Goal: Task Accomplishment & Management: Complete application form

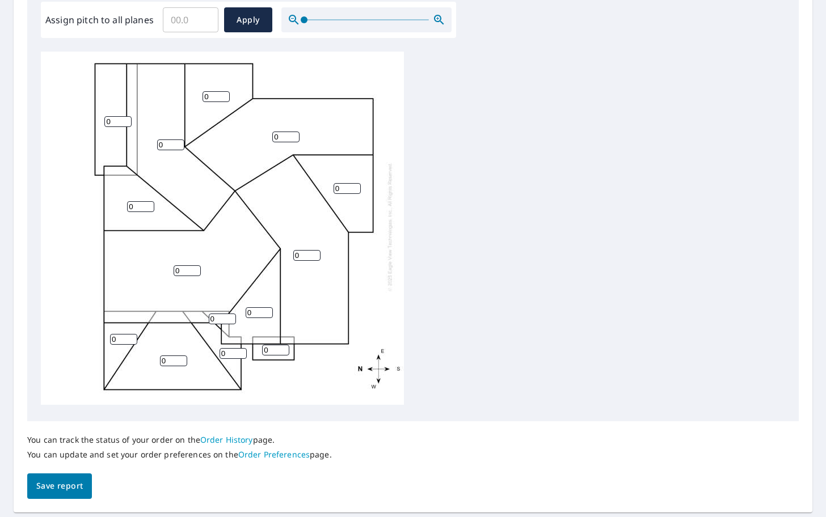
scroll to position [357, 0]
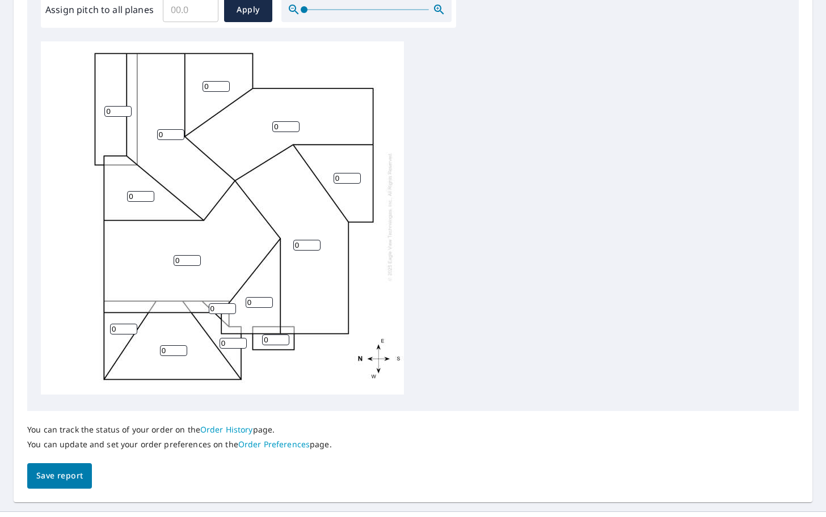
click at [183, 352] on input "0" at bounding box center [173, 351] width 27 height 11
click at [182, 347] on input "1" at bounding box center [173, 351] width 27 height 11
click at [182, 347] on input "2" at bounding box center [173, 351] width 27 height 11
click at [182, 347] on input "3" at bounding box center [173, 351] width 27 height 11
type input "4"
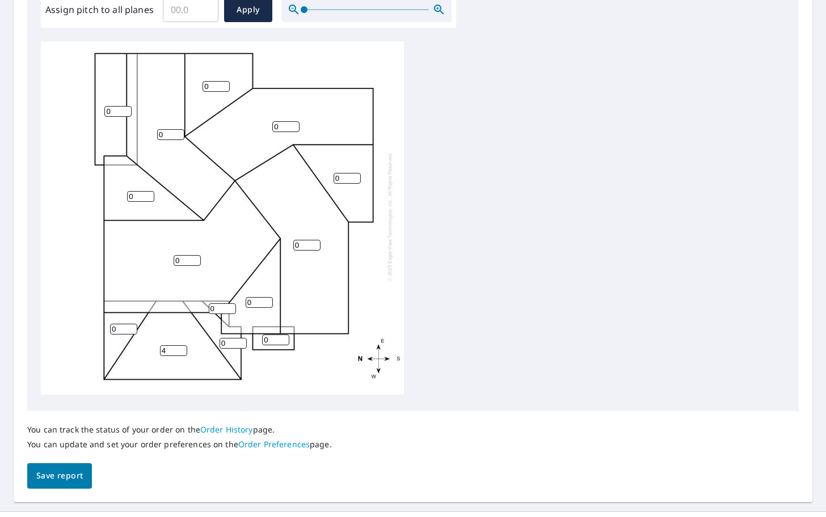
click at [182, 347] on input "4" at bounding box center [173, 351] width 27 height 11
click at [133, 327] on input "1" at bounding box center [123, 329] width 27 height 11
click at [133, 327] on input "2" at bounding box center [123, 329] width 27 height 11
click at [133, 326] on input "3" at bounding box center [123, 329] width 27 height 11
type input "4"
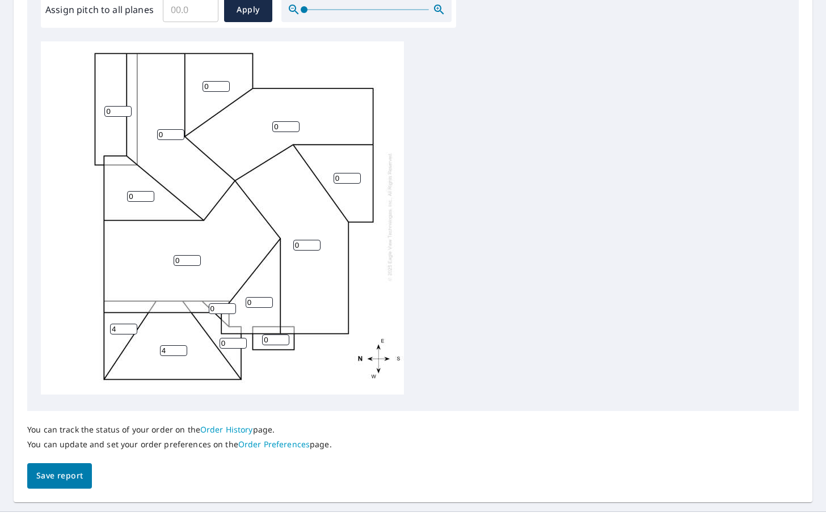
click at [133, 326] on input "4" at bounding box center [123, 329] width 27 height 11
click at [241, 341] on input "1" at bounding box center [233, 343] width 27 height 11
click at [241, 342] on input "2" at bounding box center [233, 343] width 27 height 11
click at [241, 341] on input "3" at bounding box center [233, 343] width 27 height 11
type input "4"
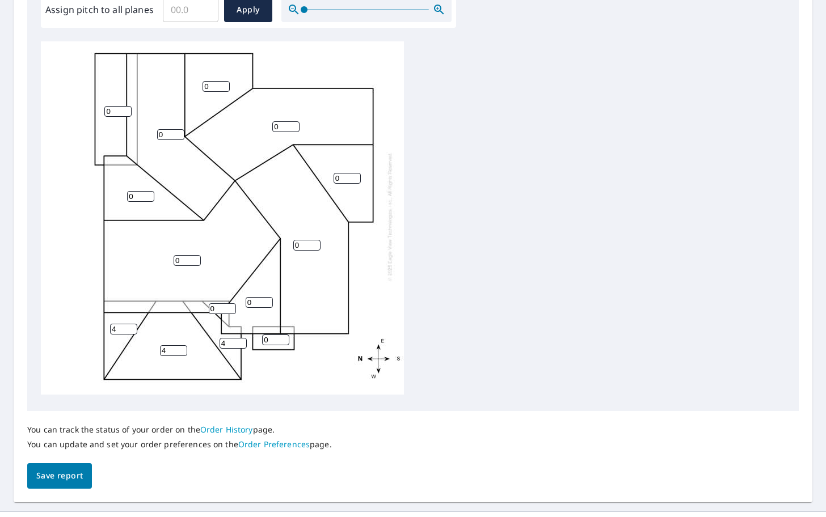
click at [241, 340] on input "4" at bounding box center [233, 343] width 27 height 11
click at [216, 369] on div "0 0 0 0 4 0 0 0 0 0 4 4 0 0" at bounding box center [222, 217] width 363 height 356
click at [284, 339] on input "1" at bounding box center [275, 340] width 27 height 11
click at [284, 339] on input "2" at bounding box center [275, 340] width 27 height 11
click at [284, 339] on input "3" at bounding box center [275, 340] width 27 height 11
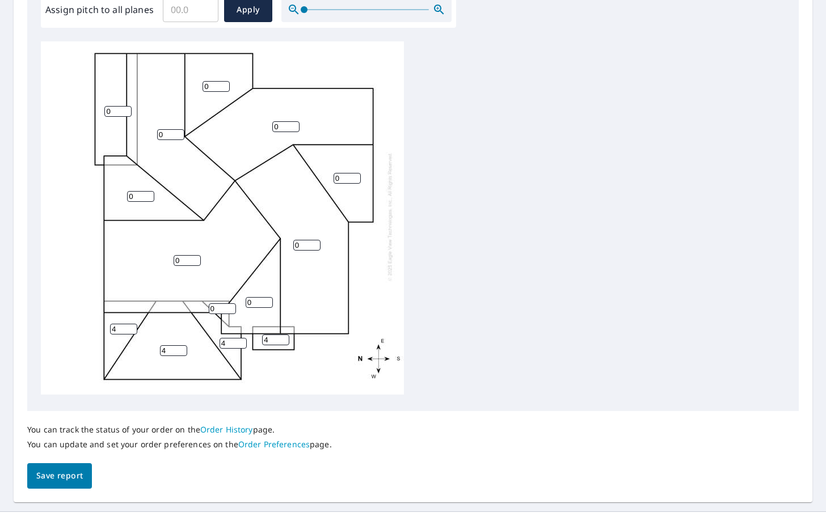
click at [284, 339] on input "4" at bounding box center [275, 340] width 27 height 11
click at [284, 339] on input "5" at bounding box center [275, 340] width 27 height 11
type input "6"
click at [284, 339] on input "6" at bounding box center [275, 340] width 27 height 11
click at [278, 360] on div "0 0 0 0 4 0 0 0 0 0 4 4 6 0" at bounding box center [222, 217] width 363 height 356
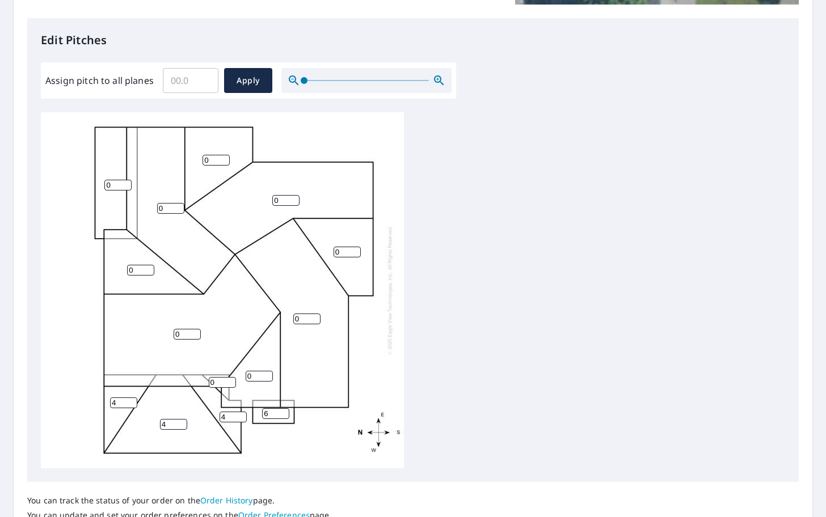
scroll to position [0, 0]
click at [230, 380] on input "1" at bounding box center [222, 382] width 27 height 11
click at [230, 380] on input "2" at bounding box center [222, 382] width 27 height 11
click at [230, 380] on input "3" at bounding box center [222, 382] width 27 height 11
type input "4"
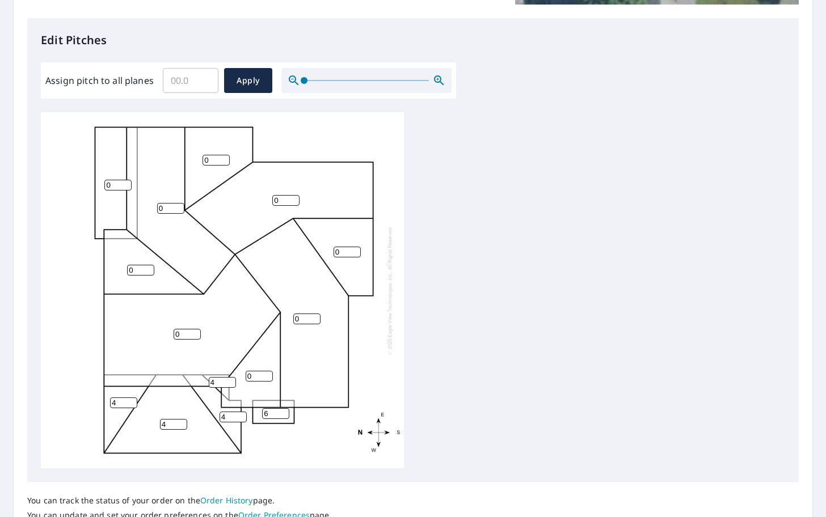
click at [230, 380] on input "4" at bounding box center [222, 382] width 27 height 11
click at [269, 374] on input "1" at bounding box center [259, 376] width 27 height 11
click at [269, 374] on input "2" at bounding box center [259, 376] width 27 height 11
click at [269, 374] on input "3" at bounding box center [259, 376] width 27 height 11
click at [269, 373] on input "4" at bounding box center [259, 376] width 27 height 11
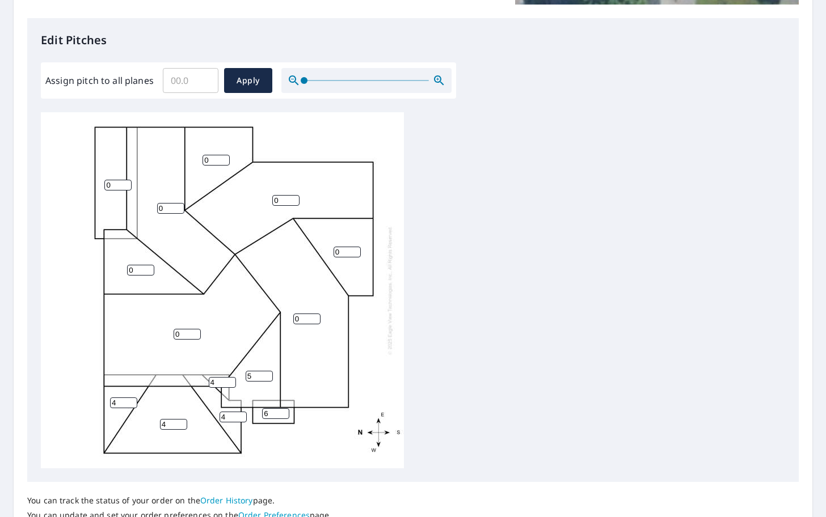
click at [269, 373] on input "5" at bounding box center [259, 376] width 27 height 11
click at [269, 373] on input "6" at bounding box center [259, 376] width 27 height 11
click at [269, 373] on input "7" at bounding box center [259, 376] width 27 height 11
click at [269, 373] on input "8" at bounding box center [259, 376] width 27 height 11
click at [269, 373] on input "9" at bounding box center [259, 376] width 27 height 11
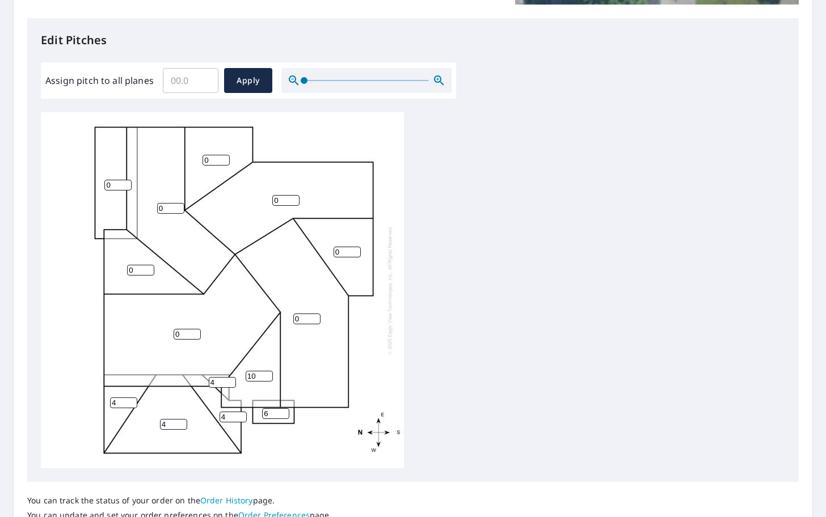
click at [269, 373] on input "10" at bounding box center [259, 376] width 27 height 11
click at [269, 373] on input "11" at bounding box center [259, 376] width 27 height 11
click at [269, 373] on input "12" at bounding box center [259, 376] width 27 height 11
click at [269, 373] on input "13" at bounding box center [259, 376] width 27 height 11
type input "12"
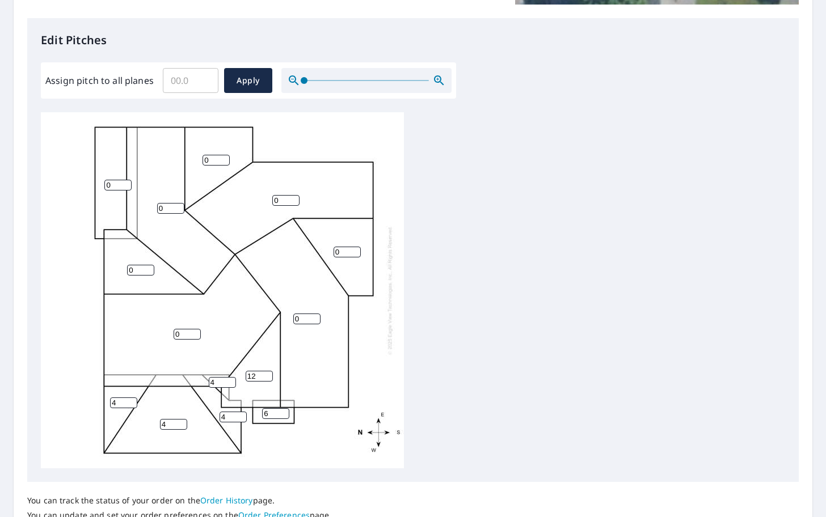
click at [267, 378] on input "12" at bounding box center [259, 376] width 27 height 11
click at [195, 332] on input "1" at bounding box center [187, 334] width 27 height 11
click at [195, 332] on input "2" at bounding box center [187, 334] width 27 height 11
click at [195, 332] on input "3" at bounding box center [187, 334] width 27 height 11
click at [195, 332] on input "4" at bounding box center [187, 334] width 27 height 11
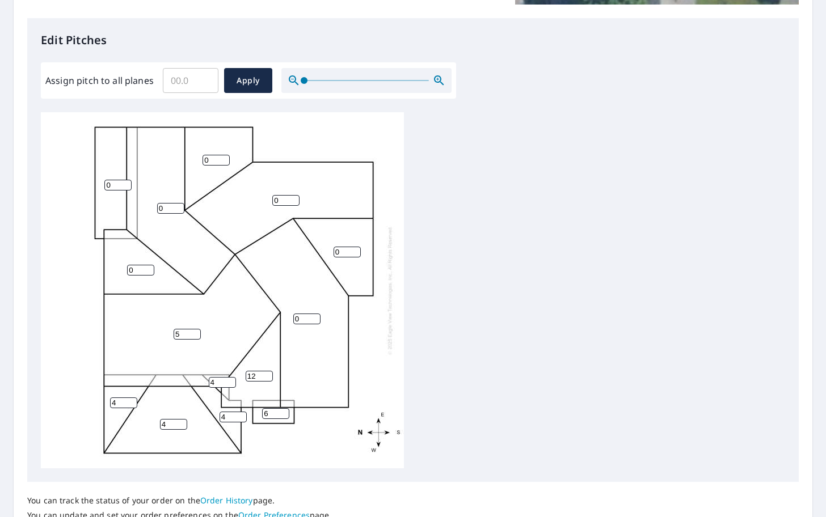
click at [195, 332] on input "5" at bounding box center [187, 334] width 27 height 11
click at [195, 332] on input "6" at bounding box center [187, 334] width 27 height 11
click at [195, 332] on input "7" at bounding box center [187, 334] width 27 height 11
click at [195, 332] on input "8" at bounding box center [187, 334] width 27 height 11
click at [195, 332] on input "9" at bounding box center [187, 334] width 27 height 11
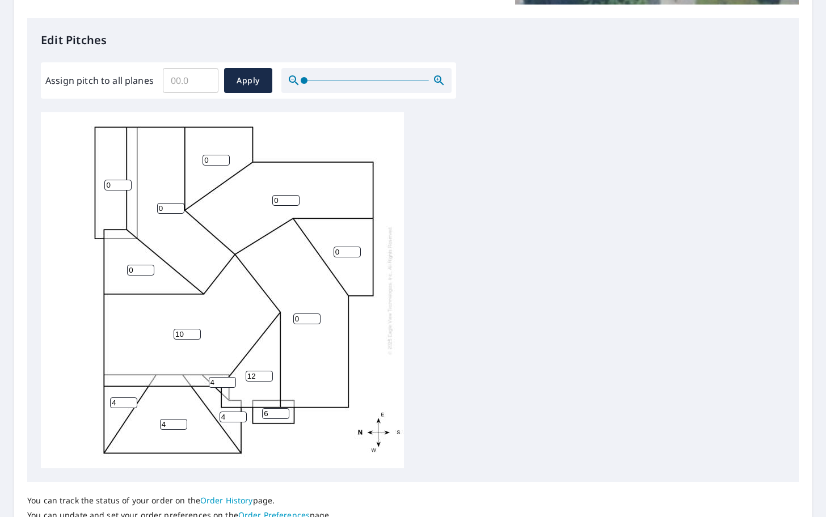
click at [195, 332] on input "10" at bounding box center [187, 334] width 27 height 11
click at [195, 332] on input "11" at bounding box center [187, 334] width 27 height 11
type input "12"
click at [195, 332] on input "12" at bounding box center [187, 334] width 27 height 11
click at [149, 267] on input "1" at bounding box center [140, 270] width 27 height 11
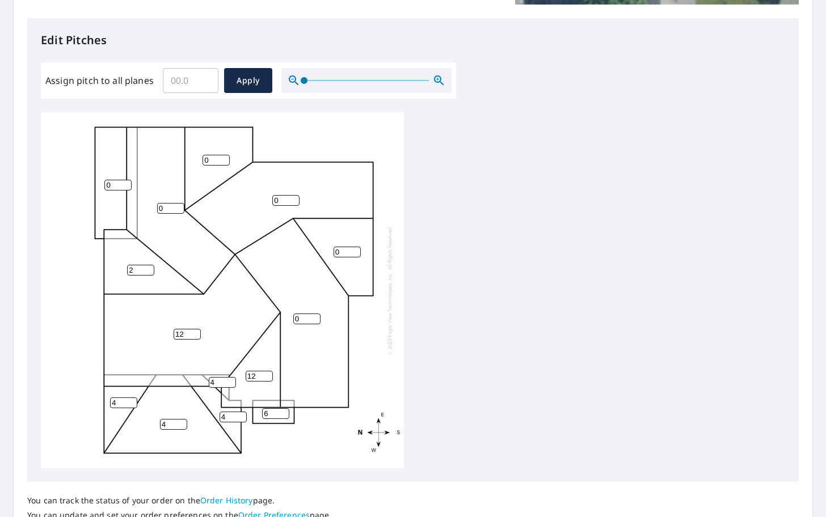
click at [149, 267] on input "2" at bounding box center [140, 270] width 27 height 11
click at [149, 267] on input "3" at bounding box center [140, 270] width 27 height 11
click at [149, 267] on input "4" at bounding box center [140, 270] width 27 height 11
click at [149, 267] on input "5" at bounding box center [140, 270] width 27 height 11
click at [149, 267] on input "6" at bounding box center [140, 270] width 27 height 11
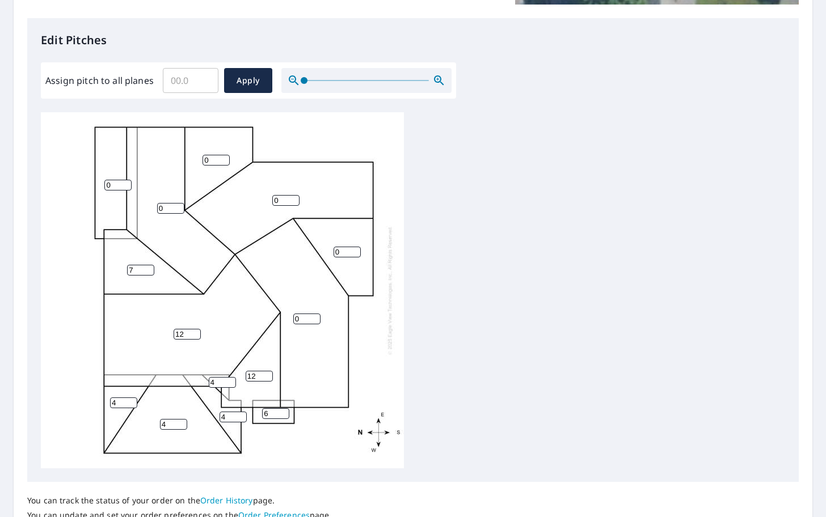
click at [149, 267] on input "7" at bounding box center [140, 270] width 27 height 11
click at [149, 267] on input "8" at bounding box center [140, 270] width 27 height 11
click at [149, 267] on input "9" at bounding box center [140, 270] width 27 height 11
click at [149, 267] on input "10" at bounding box center [140, 270] width 27 height 11
click at [149, 267] on input "11" at bounding box center [140, 270] width 27 height 11
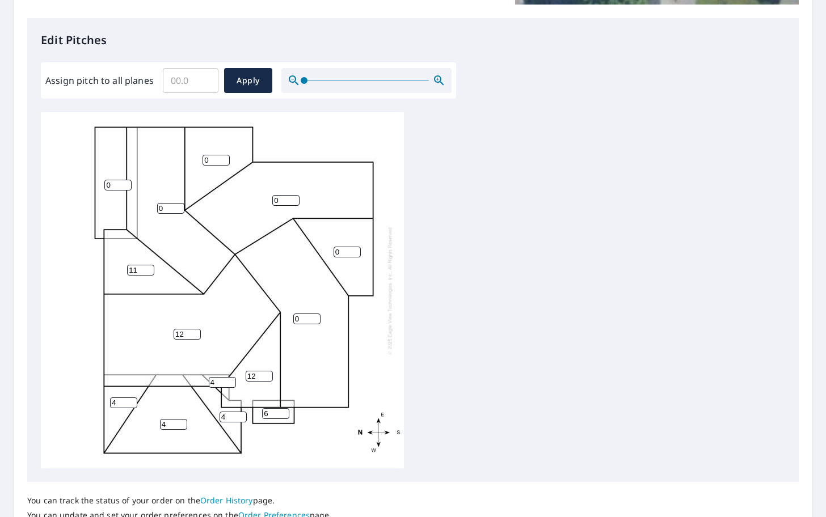
type input "12"
click at [149, 267] on input "12" at bounding box center [140, 270] width 27 height 11
click at [315, 315] on input "1" at bounding box center [306, 319] width 27 height 11
click at [315, 315] on input "2" at bounding box center [306, 319] width 27 height 11
click at [315, 315] on input "3" at bounding box center [306, 319] width 27 height 11
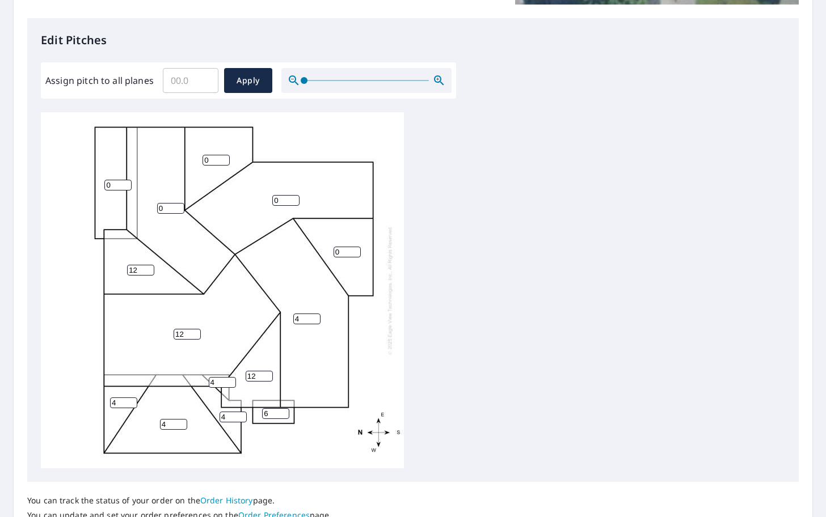
click at [315, 315] on input "4" at bounding box center [306, 319] width 27 height 11
click at [315, 315] on input "5" at bounding box center [306, 319] width 27 height 11
click at [315, 315] on input "6" at bounding box center [306, 319] width 27 height 11
click at [315, 315] on input "7" at bounding box center [306, 319] width 27 height 11
click at [315, 315] on input "8" at bounding box center [306, 319] width 27 height 11
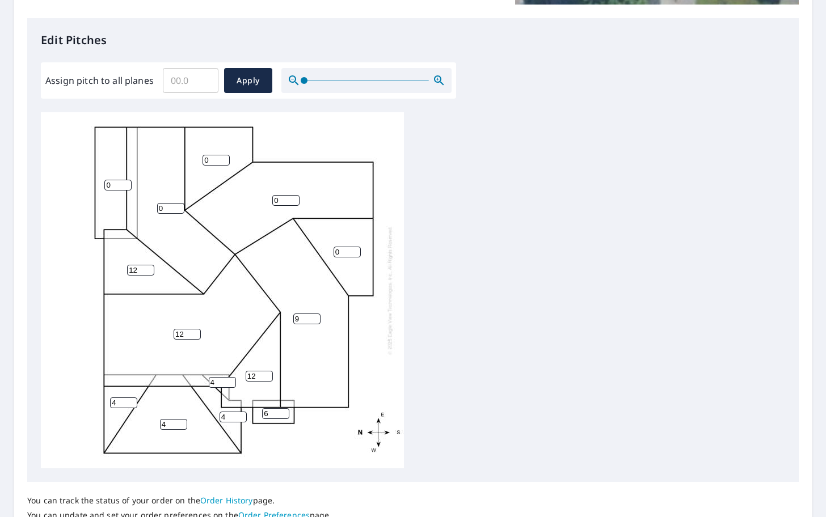
click at [315, 315] on input "9" at bounding box center [306, 319] width 27 height 11
click at [315, 315] on input "10" at bounding box center [306, 319] width 27 height 11
click at [315, 315] on input "11" at bounding box center [306, 319] width 27 height 11
type input "12"
click at [315, 315] on input "12" at bounding box center [306, 319] width 27 height 11
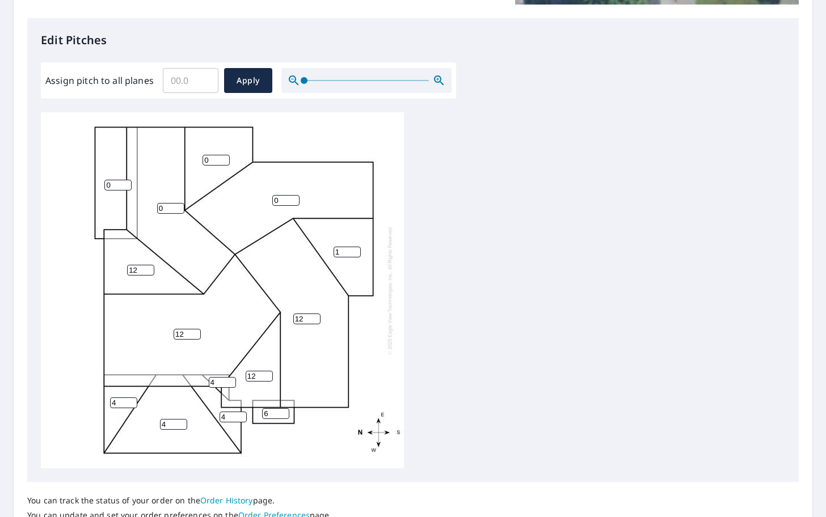
click at [356, 249] on input "1" at bounding box center [347, 252] width 27 height 11
click at [356, 249] on input "2" at bounding box center [347, 252] width 27 height 11
click at [356, 249] on input "3" at bounding box center [347, 252] width 27 height 11
click at [356, 249] on input "4" at bounding box center [347, 252] width 27 height 11
click at [356, 249] on input "5" at bounding box center [347, 252] width 27 height 11
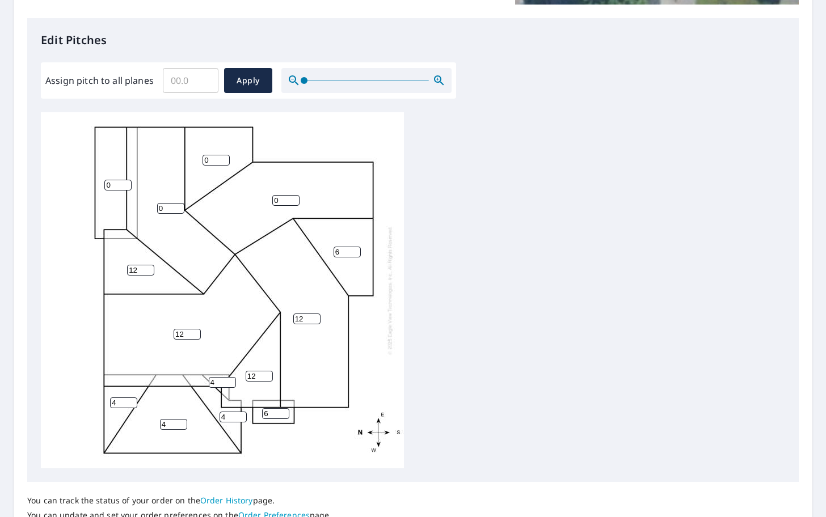
click at [356, 249] on input "6" at bounding box center [347, 252] width 27 height 11
click at [356, 249] on input "7" at bounding box center [347, 252] width 27 height 11
click at [356, 249] on input "8" at bounding box center [347, 252] width 27 height 11
click at [356, 249] on input "9" at bounding box center [347, 252] width 27 height 11
click at [356, 249] on input "10" at bounding box center [347, 252] width 27 height 11
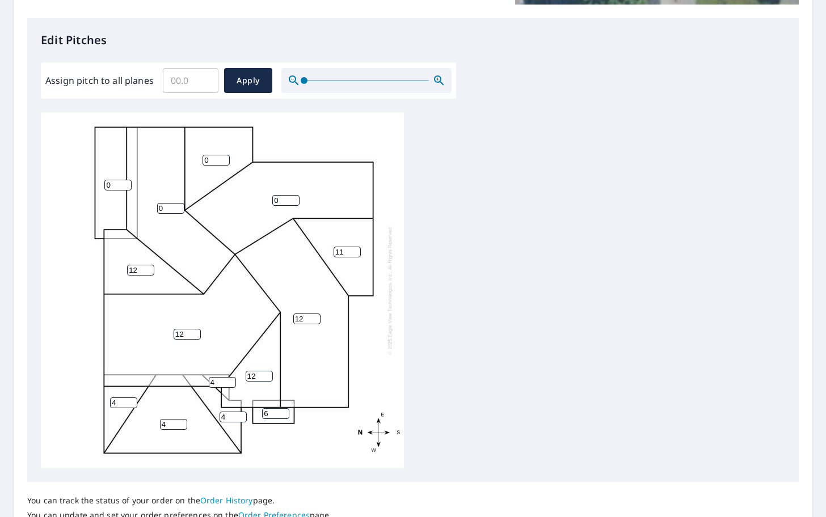
click at [356, 249] on input "11" at bounding box center [347, 252] width 27 height 11
type input "12"
click at [356, 249] on input "12" at bounding box center [347, 252] width 27 height 11
click at [296, 197] on input "1" at bounding box center [285, 200] width 27 height 11
click at [296, 197] on input "2" at bounding box center [285, 200] width 27 height 11
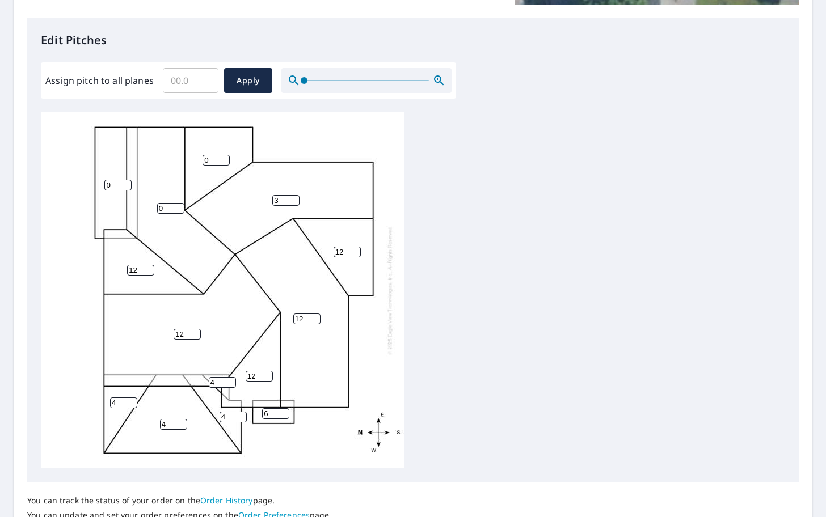
click at [296, 197] on input "3" at bounding box center [285, 200] width 27 height 11
click at [296, 197] on input "4" at bounding box center [285, 200] width 27 height 11
click at [296, 197] on input "5" at bounding box center [285, 200] width 27 height 11
click at [296, 197] on input "6" at bounding box center [285, 200] width 27 height 11
click at [296, 197] on input "7" at bounding box center [285, 200] width 27 height 11
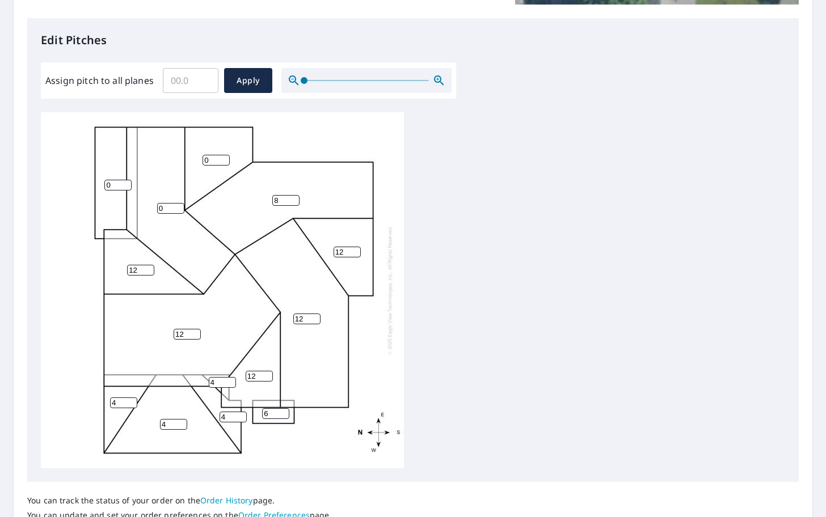
click at [296, 197] on input "8" at bounding box center [285, 200] width 27 height 11
click at [296, 197] on input "9" at bounding box center [285, 200] width 27 height 11
click at [296, 197] on input "10" at bounding box center [285, 200] width 27 height 11
click at [296, 197] on input "11" at bounding box center [285, 200] width 27 height 11
type input "12"
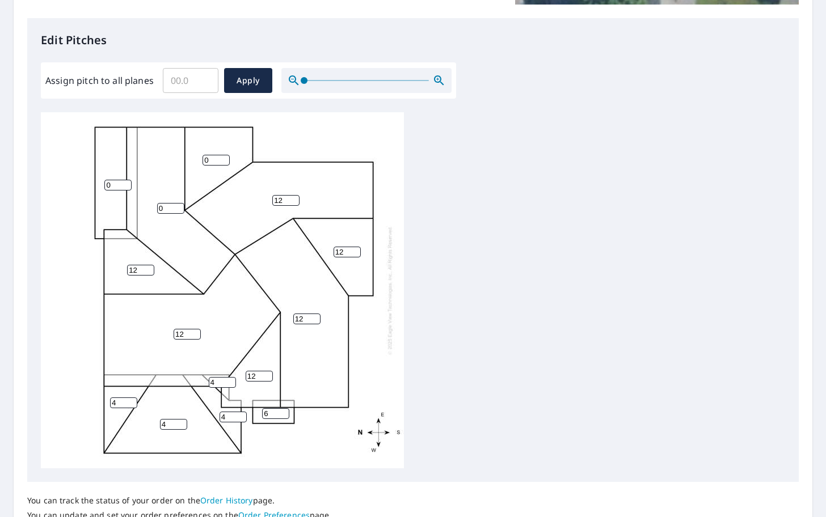
click at [296, 197] on input "12" at bounding box center [285, 200] width 27 height 11
click at [226, 157] on input "1" at bounding box center [216, 160] width 27 height 11
click at [226, 157] on input "2" at bounding box center [216, 160] width 27 height 11
click at [226, 157] on input "3" at bounding box center [216, 160] width 27 height 11
click at [226, 157] on input "4" at bounding box center [216, 160] width 27 height 11
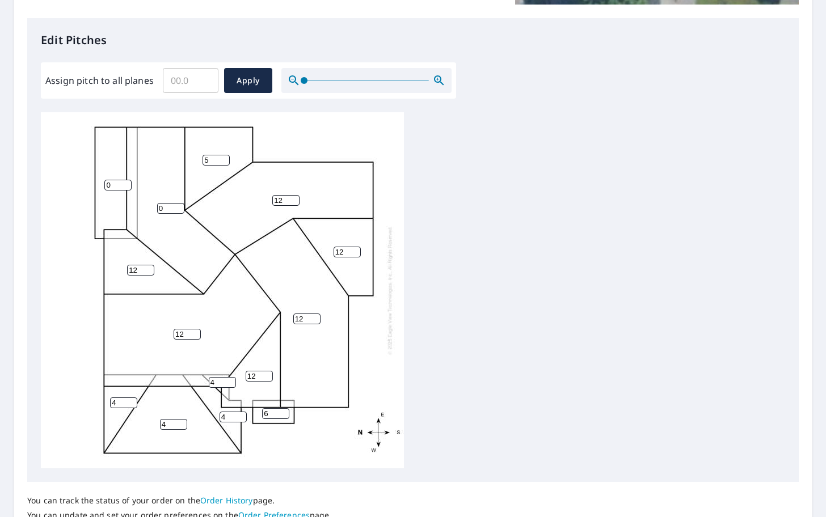
click at [226, 157] on input "5" at bounding box center [216, 160] width 27 height 11
click at [226, 157] on input "6" at bounding box center [216, 160] width 27 height 11
click at [226, 157] on input "7" at bounding box center [216, 160] width 27 height 11
click at [226, 157] on input "8" at bounding box center [216, 160] width 27 height 11
click at [226, 157] on input "9" at bounding box center [216, 160] width 27 height 11
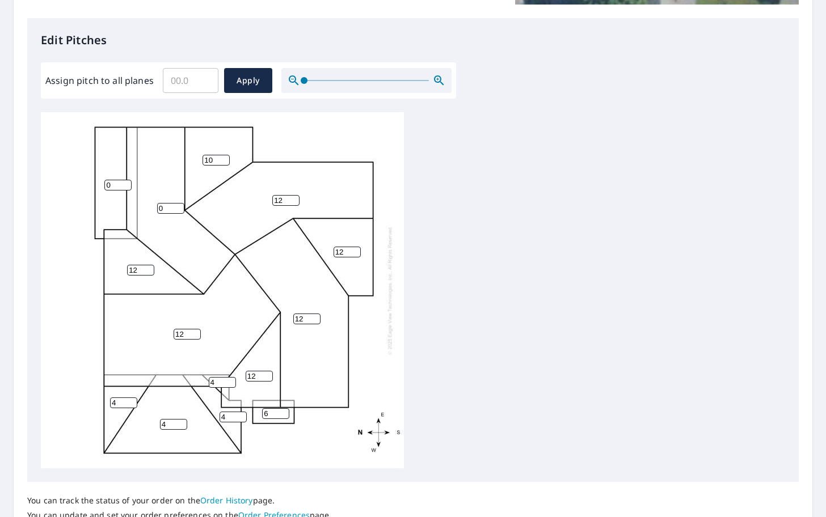
click at [226, 157] on input "10" at bounding box center [216, 160] width 27 height 11
click at [226, 157] on input "11" at bounding box center [216, 160] width 27 height 11
type input "12"
click at [226, 157] on input "12" at bounding box center [216, 160] width 27 height 11
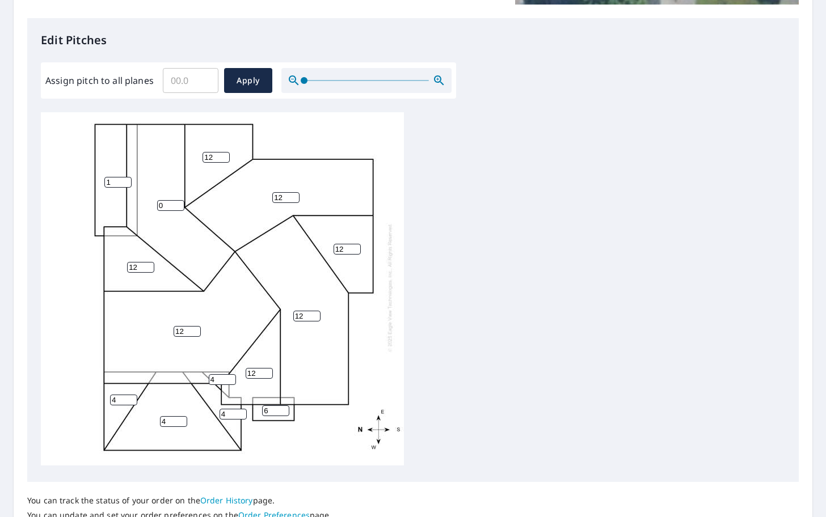
click at [125, 182] on input "1" at bounding box center [117, 182] width 27 height 11
click at [125, 182] on input "0" at bounding box center [117, 181] width 27 height 11
click at [127, 177] on input "1" at bounding box center [117, 181] width 27 height 11
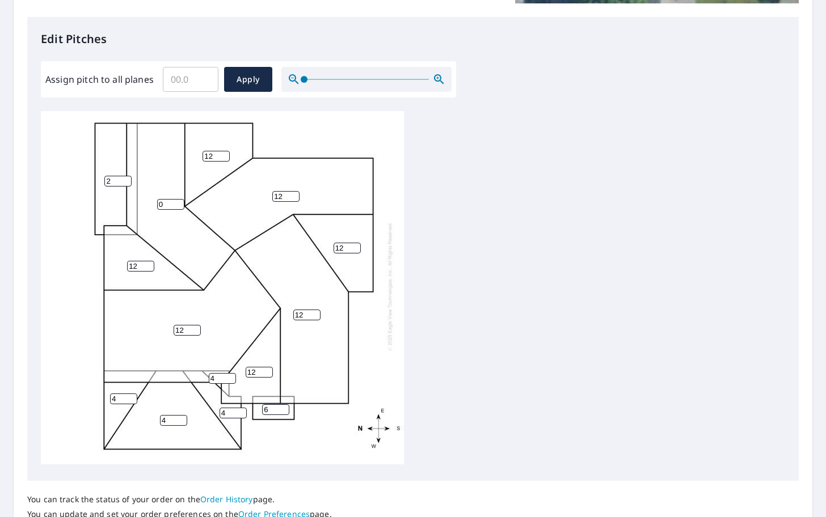
scroll to position [288, 0]
click at [127, 177] on input "2" at bounding box center [117, 181] width 27 height 11
click at [127, 177] on input "3" at bounding box center [117, 181] width 27 height 11
type input "4"
click at [127, 176] on input "4" at bounding box center [117, 181] width 27 height 11
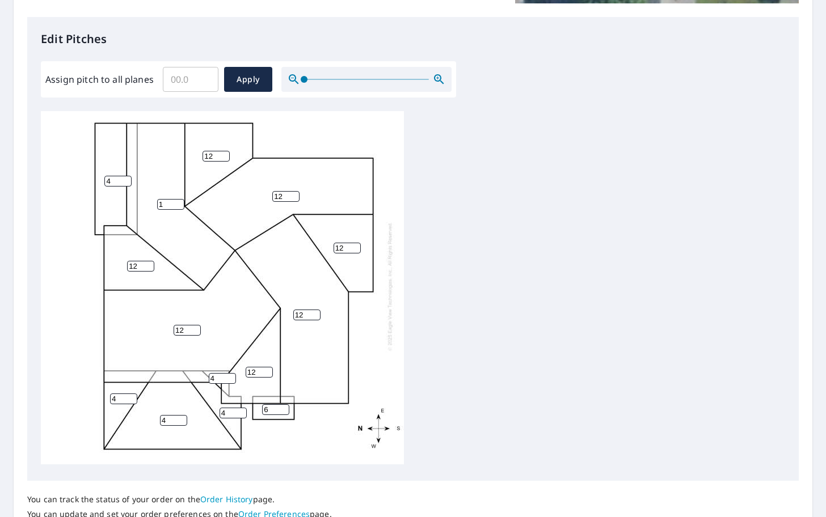
click at [180, 201] on input "1" at bounding box center [170, 204] width 27 height 11
click at [180, 201] on input "2" at bounding box center [170, 204] width 27 height 11
click at [180, 201] on input "3" at bounding box center [170, 204] width 27 height 11
click at [180, 200] on input "4" at bounding box center [170, 204] width 27 height 11
click at [180, 200] on input "5" at bounding box center [170, 204] width 27 height 11
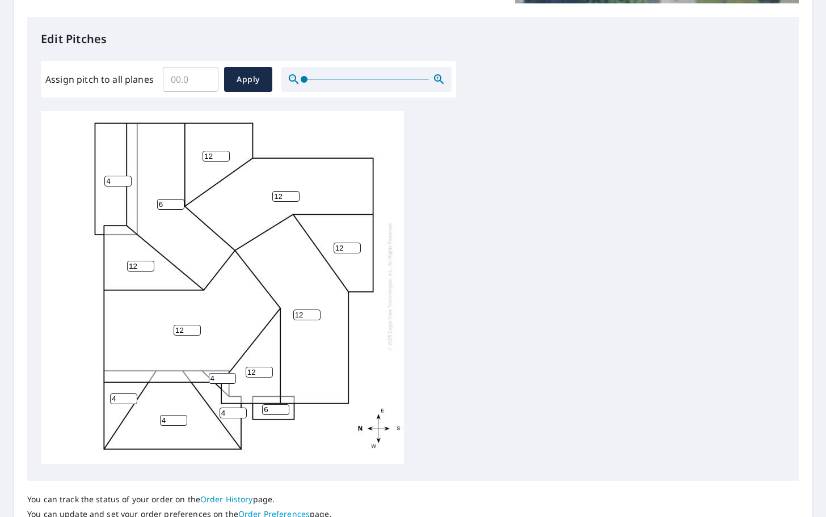
click at [180, 200] on input "6" at bounding box center [170, 204] width 27 height 11
click at [180, 200] on input "7" at bounding box center [170, 204] width 27 height 11
click at [180, 200] on input "8" at bounding box center [170, 204] width 27 height 11
click at [180, 200] on input "9" at bounding box center [170, 204] width 27 height 11
click at [180, 200] on input "10" at bounding box center [170, 204] width 27 height 11
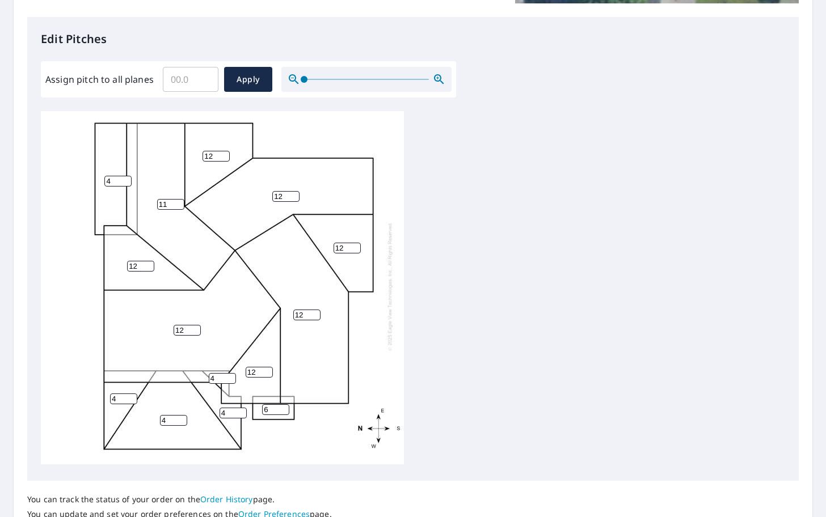
click at [180, 200] on input "11" at bounding box center [170, 204] width 27 height 11
type input "12"
click at [180, 200] on input "12" at bounding box center [170, 204] width 27 height 11
click at [291, 246] on div "12 12 12 12 4 4 12 12 12 12 4 4 6 4" at bounding box center [222, 286] width 363 height 356
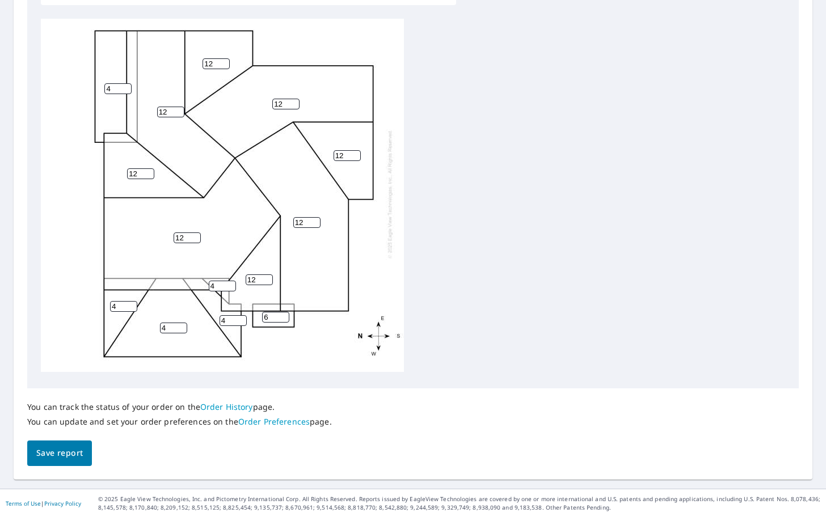
scroll to position [0, 0]
click at [75, 450] on span "Save report" at bounding box center [59, 454] width 47 height 14
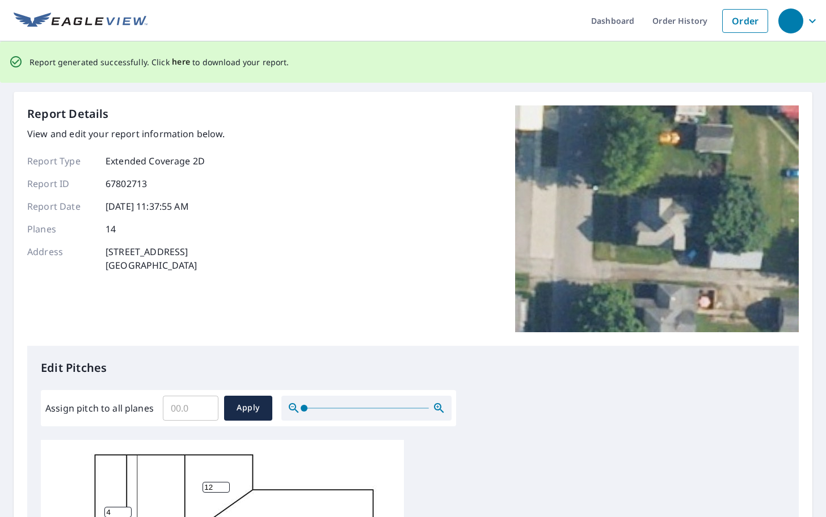
click at [180, 61] on span "here" at bounding box center [181, 62] width 19 height 14
